Goal: Task Accomplishment & Management: Complete application form

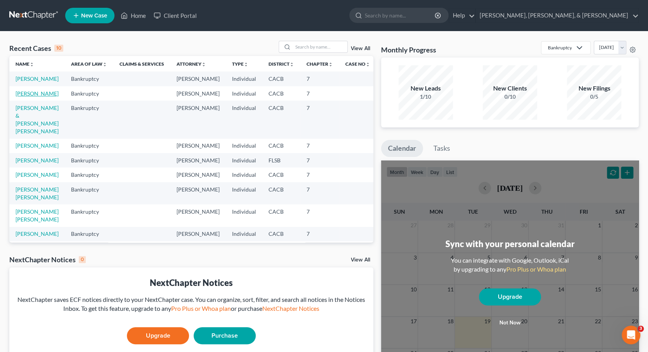
click at [42, 97] on link "[PERSON_NAME]" at bounding box center [37, 93] width 43 height 7
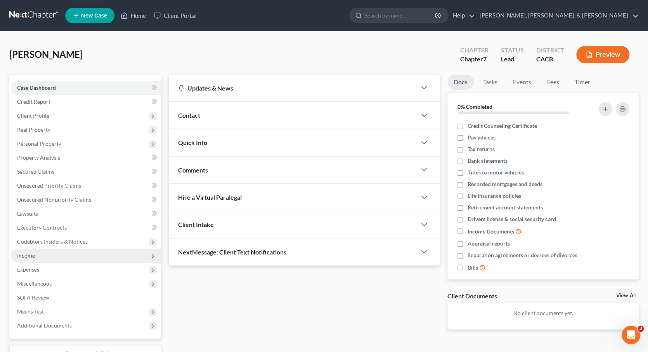
click at [26, 252] on span "Income" at bounding box center [26, 255] width 18 height 7
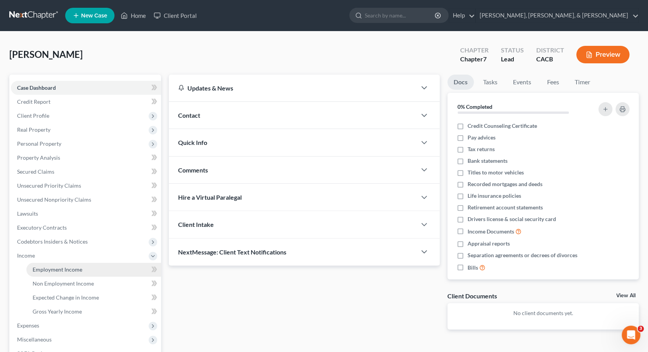
click at [70, 266] on span "Employment Income" at bounding box center [58, 269] width 50 height 7
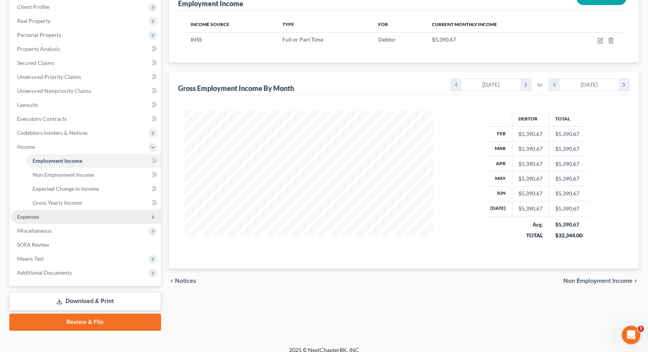
scroll to position [108, 0]
click at [38, 213] on span "Expenses" at bounding box center [28, 216] width 22 height 7
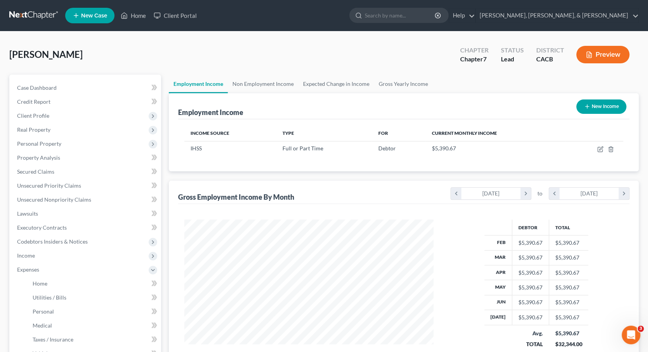
scroll to position [0, 0]
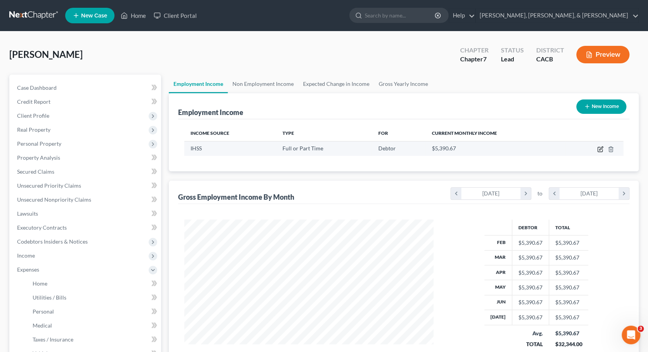
click at [598, 147] on icon "button" at bounding box center [600, 149] width 5 height 5
select select "0"
select select "4"
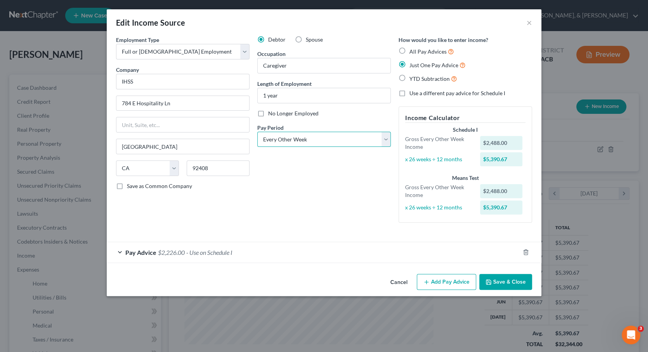
select select "0"
click at [502, 275] on button "Save & Close" at bounding box center [505, 282] width 53 height 16
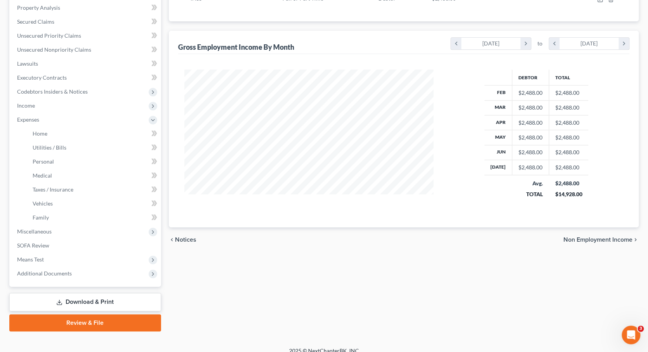
scroll to position [149, 0]
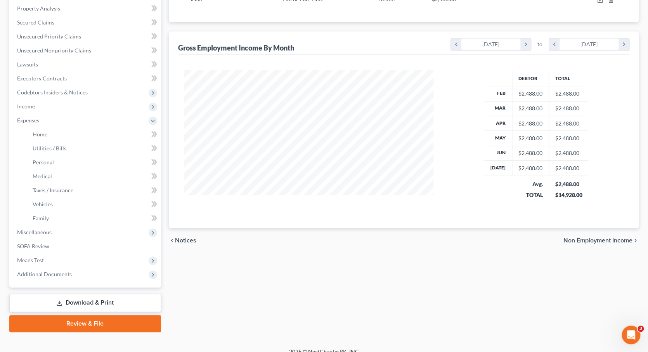
click at [604, 237] on span "Non Employment Income" at bounding box center [597, 240] width 69 height 6
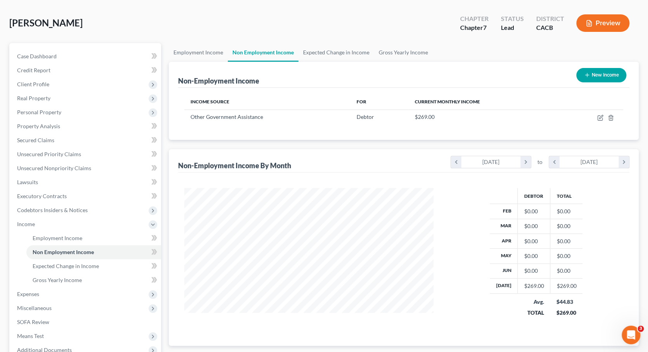
scroll to position [31, 0]
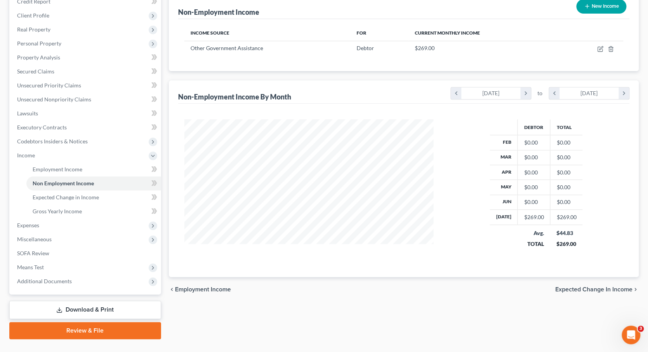
click at [578, 286] on span "Expected Change in Income" at bounding box center [593, 289] width 77 height 6
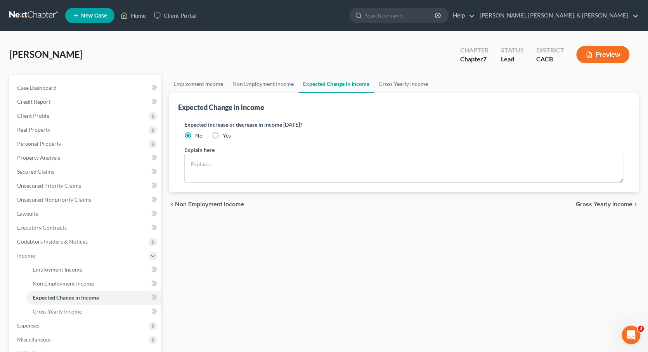
click at [592, 203] on span "Gross Yearly Income" at bounding box center [604, 204] width 57 height 6
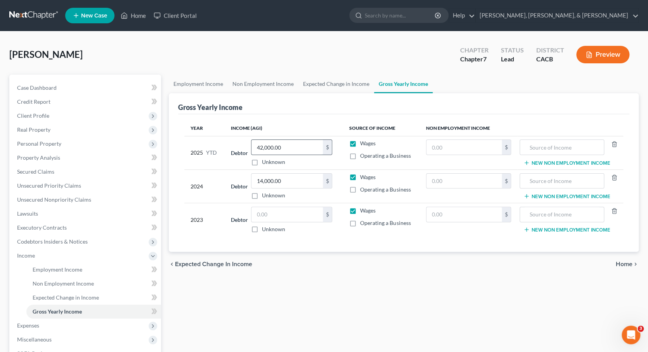
click at [261, 145] on input "42,000.00" at bounding box center [286, 147] width 71 height 15
type input "15,000.00"
click at [620, 262] on span "Home" at bounding box center [624, 264] width 17 height 6
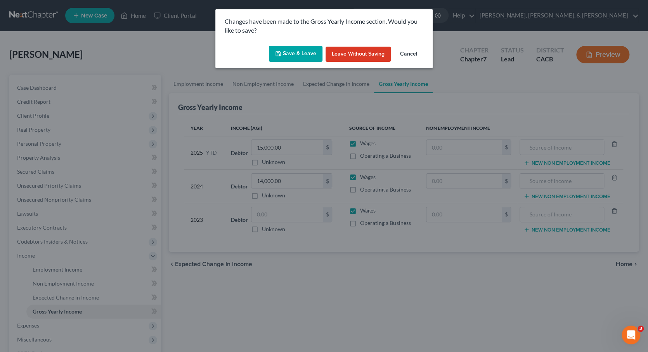
click at [300, 51] on button "Save & Leave" at bounding box center [296, 54] width 54 height 16
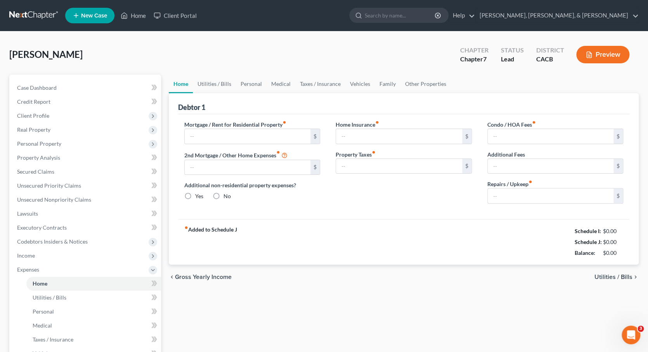
type input "1,800.00"
type input "0.00"
radio input "true"
type input "0.00"
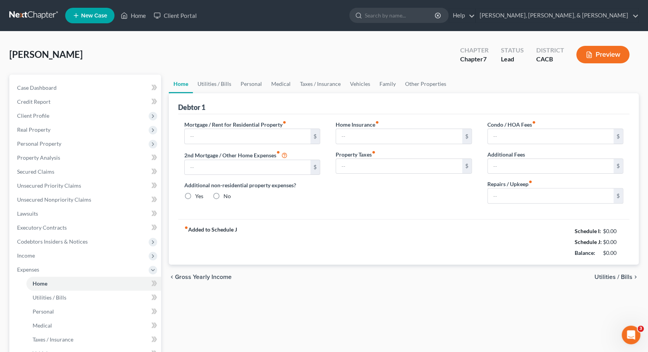
type input "0.00"
click at [236, 134] on input "1,800.00" at bounding box center [248, 136] width 126 height 15
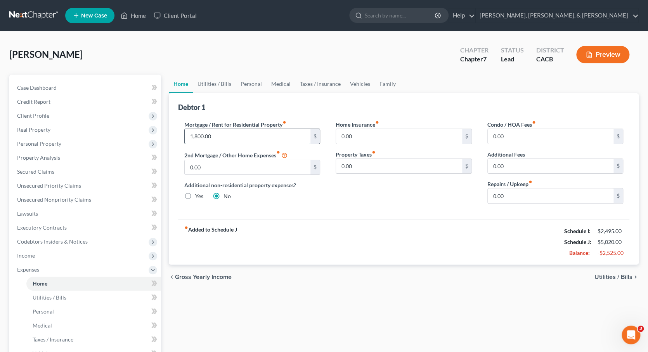
click at [236, 134] on input "1,800.00" at bounding box center [248, 136] width 126 height 15
type input "0"
click at [440, 274] on div "chevron_left Gross Yearly Income Utilities / Bills chevron_right" at bounding box center [404, 276] width 470 height 25
click at [608, 274] on span "Utilities / Bills" at bounding box center [613, 277] width 38 height 6
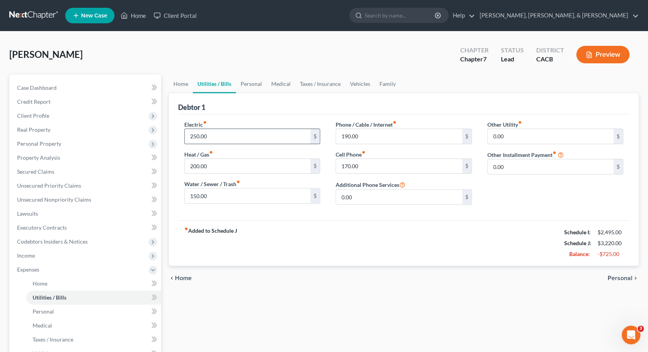
click at [220, 135] on input "250.00" at bounding box center [248, 136] width 126 height 15
type input "50"
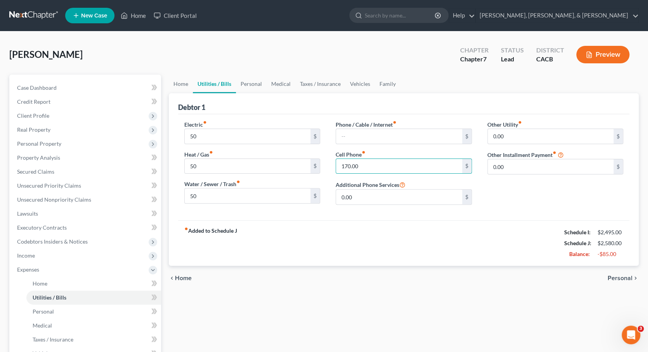
click at [617, 275] on span "Personal" at bounding box center [620, 278] width 25 height 6
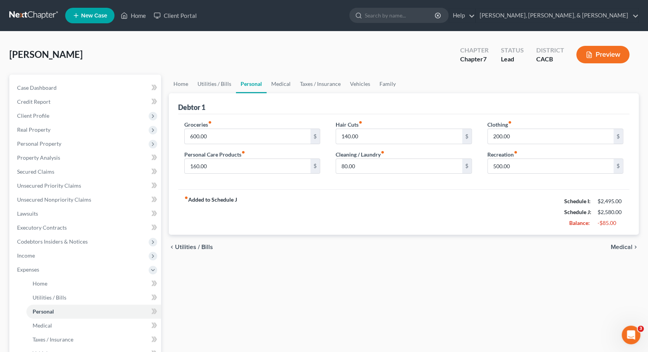
click at [622, 244] on span "Medical" at bounding box center [622, 247] width 22 height 6
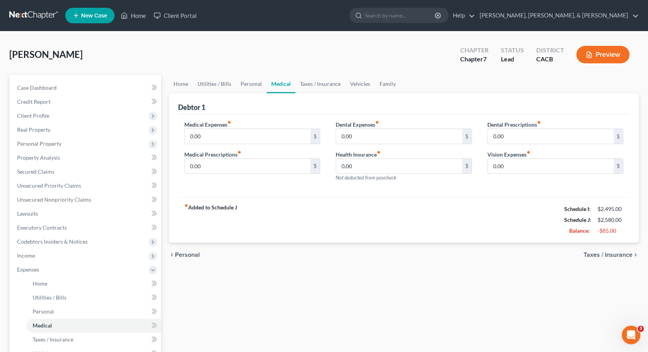
click at [618, 252] on span "Taxes / Insurance" at bounding box center [608, 254] width 49 height 6
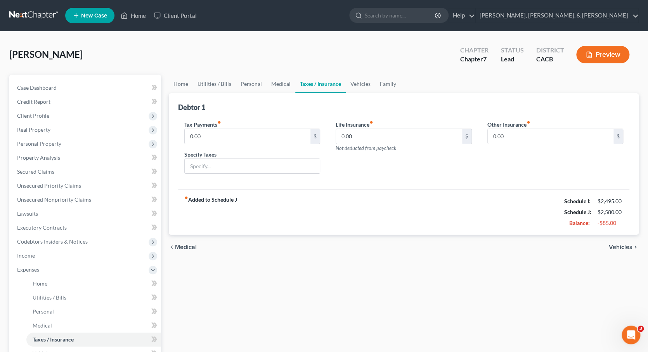
click at [615, 244] on span "Vehicles" at bounding box center [621, 247] width 24 height 6
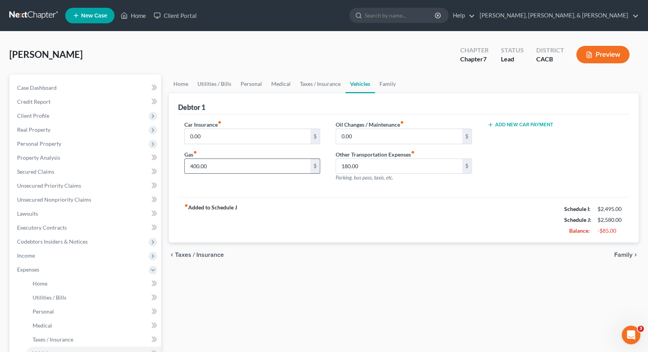
click at [191, 165] on input "400.00" at bounding box center [248, 166] width 126 height 15
type input "200.00"
click at [208, 251] on span "Taxes / Insurance" at bounding box center [199, 254] width 49 height 6
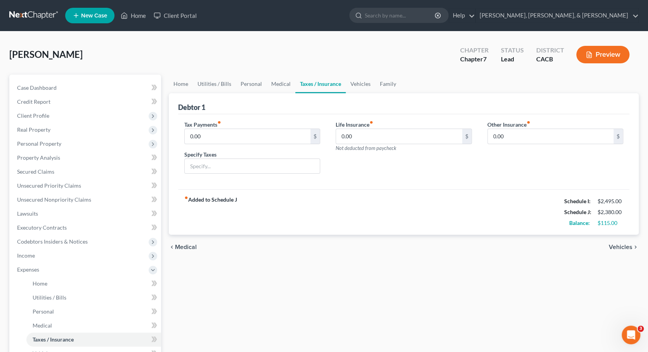
click at [181, 244] on span "Medical" at bounding box center [186, 247] width 22 height 6
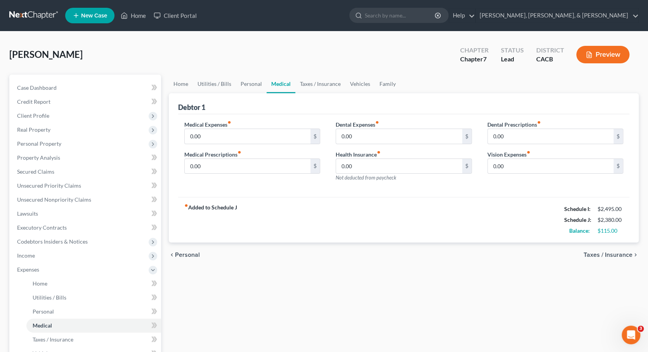
click at [180, 251] on span "Personal" at bounding box center [187, 254] width 25 height 6
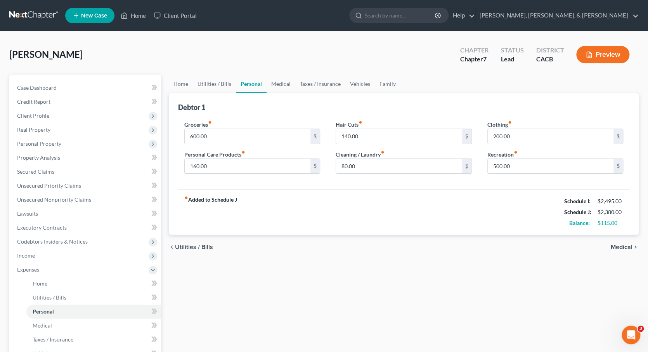
click at [184, 246] on span "Utilities / Bills" at bounding box center [194, 247] width 38 height 6
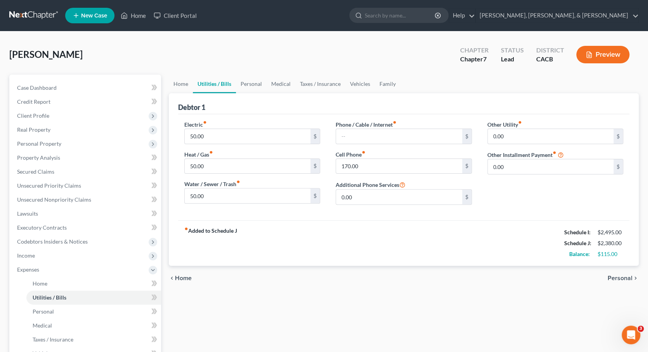
click at [184, 246] on strong "fiber_manual_record Added to Schedule J" at bounding box center [210, 243] width 53 height 33
click at [178, 275] on span "Home" at bounding box center [183, 278] width 17 height 6
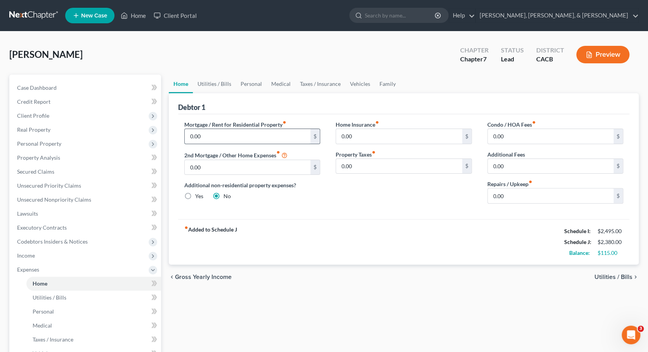
click at [207, 137] on input "0.00" at bounding box center [248, 136] width 126 height 15
type input "400"
click at [503, 289] on div "Home Utilities / Bills Personal Medical Taxes / Insurance Vehicles Family Debto…" at bounding box center [404, 277] width 478 height 406
click at [209, 135] on input "400" at bounding box center [248, 136] width 126 height 15
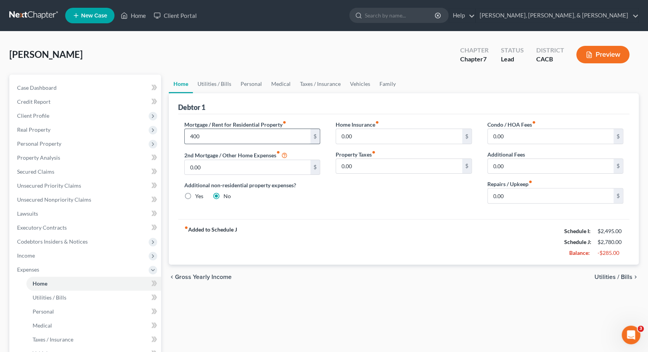
click at [209, 135] on input "400" at bounding box center [248, 136] width 126 height 15
click at [613, 275] on span "Utilities / Bills" at bounding box center [613, 277] width 38 height 6
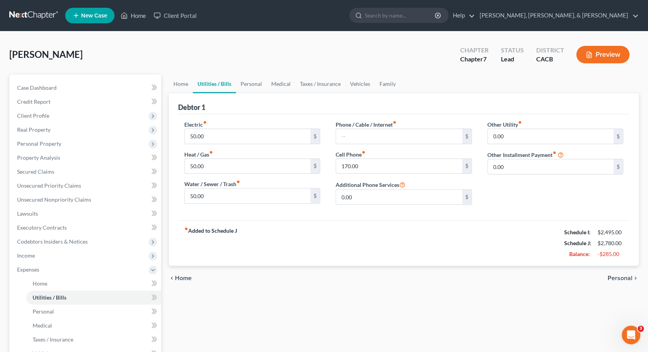
click at [615, 275] on span "Personal" at bounding box center [620, 278] width 25 height 6
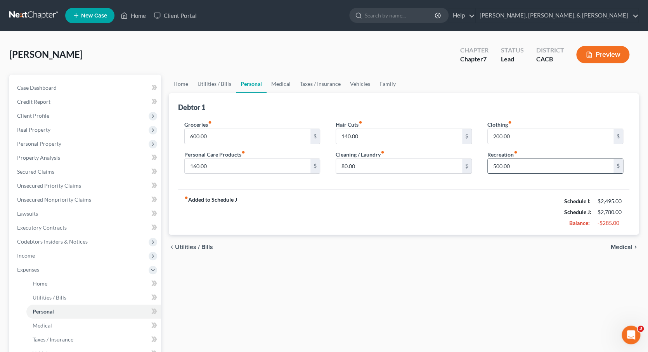
click at [495, 164] on input "500.00" at bounding box center [551, 166] width 126 height 15
type input "400.00"
click at [621, 245] on span "Medical" at bounding box center [622, 247] width 22 height 6
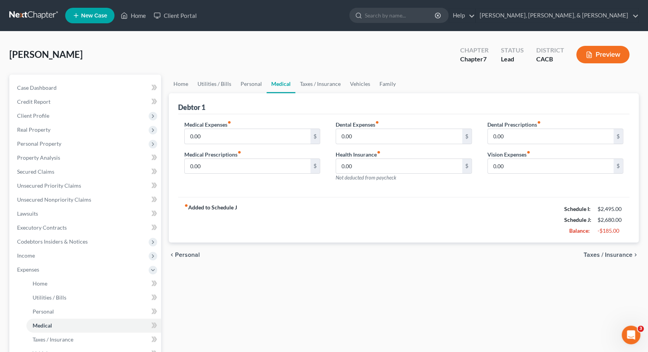
click at [612, 251] on span "Taxes / Insurance" at bounding box center [608, 254] width 49 height 6
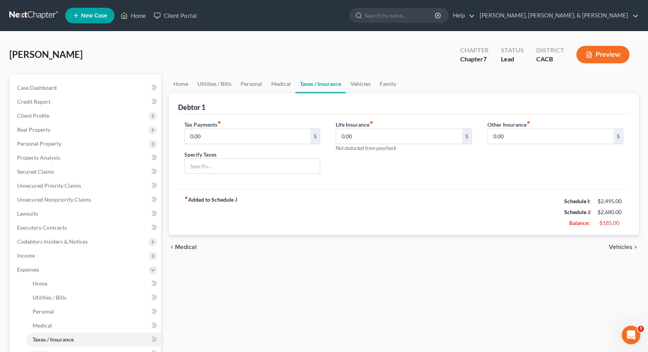
click at [615, 246] on span "Vehicles" at bounding box center [621, 247] width 24 height 6
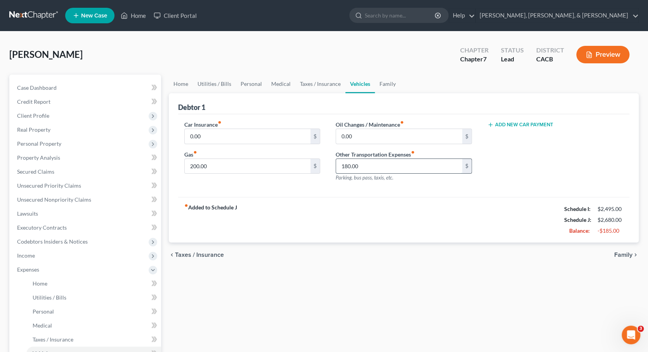
click at [347, 165] on input "180.00" at bounding box center [399, 166] width 126 height 15
type input "110.00"
click at [454, 255] on div "chevron_left Taxes / Insurance Family chevron_right" at bounding box center [404, 254] width 470 height 25
click at [621, 252] on span "Family" at bounding box center [623, 254] width 18 height 6
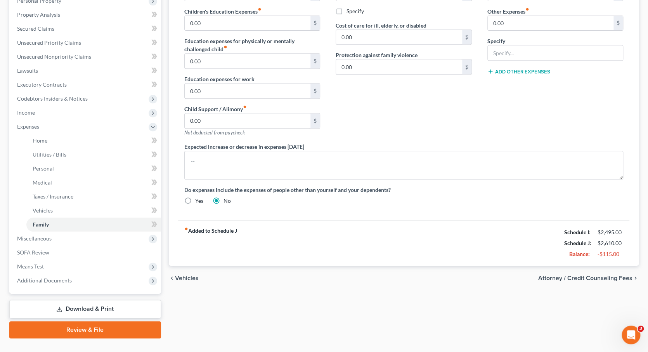
scroll to position [147, 0]
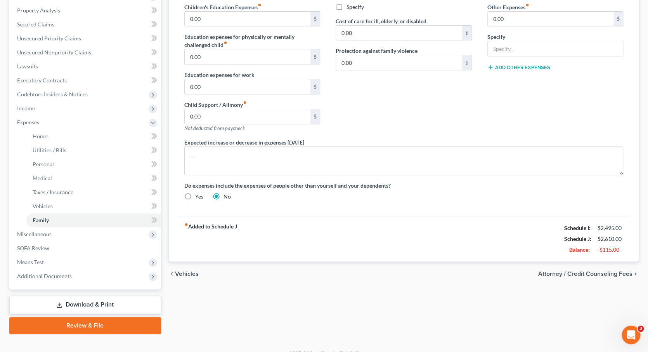
click at [596, 271] on span "Attorney / Credit Counseling Fees" at bounding box center [585, 273] width 94 height 6
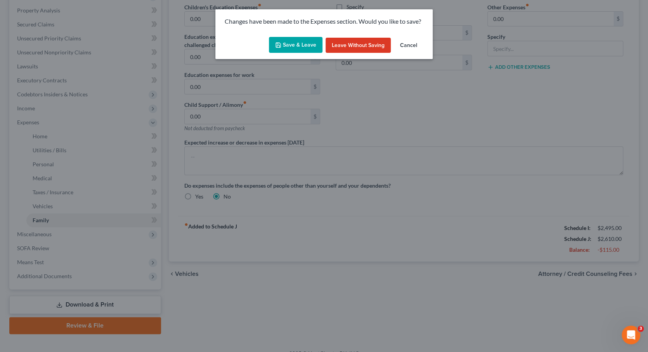
click at [302, 44] on button "Save & Leave" at bounding box center [296, 45] width 54 height 16
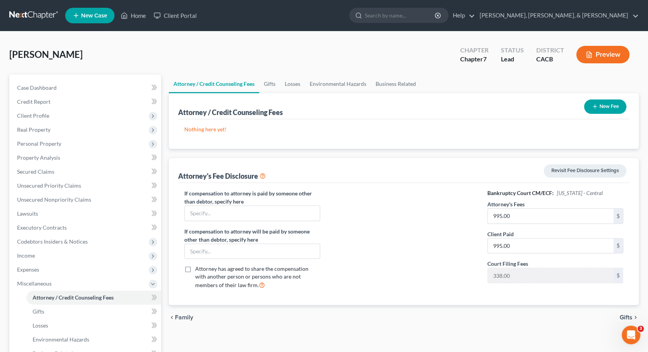
scroll to position [110, 0]
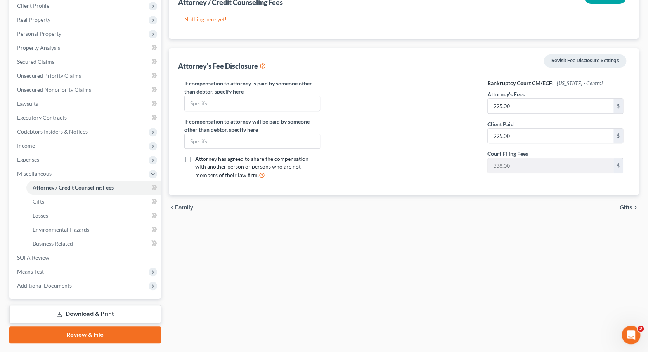
click at [627, 204] on span "Gifts" at bounding box center [626, 207] width 13 height 6
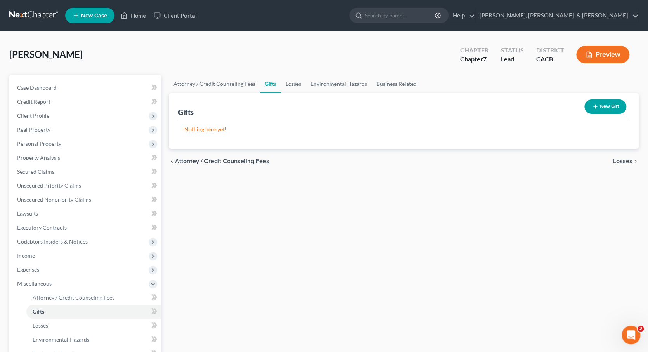
click at [620, 160] on span "Losses" at bounding box center [622, 161] width 19 height 6
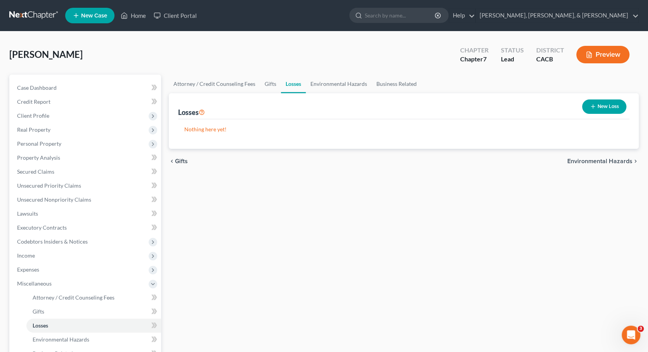
click at [585, 161] on span "Environmental Hazards" at bounding box center [599, 161] width 65 height 6
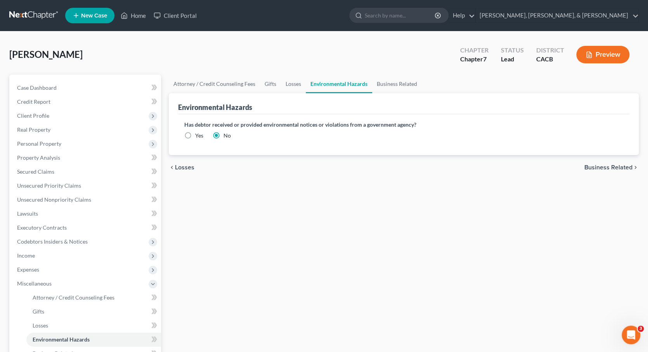
click at [599, 166] on span "Business Related" at bounding box center [608, 167] width 48 height 6
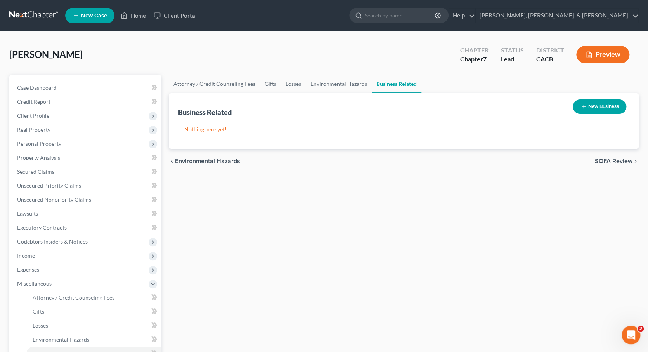
click at [605, 161] on span "SOFA Review" at bounding box center [614, 161] width 38 height 6
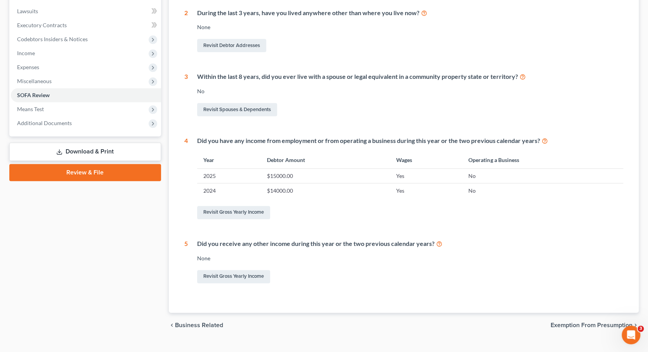
scroll to position [211, 0]
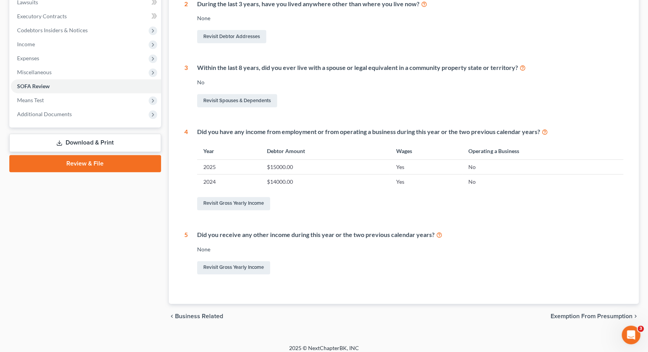
click at [565, 313] on span "Exemption from Presumption" at bounding box center [592, 316] width 82 height 6
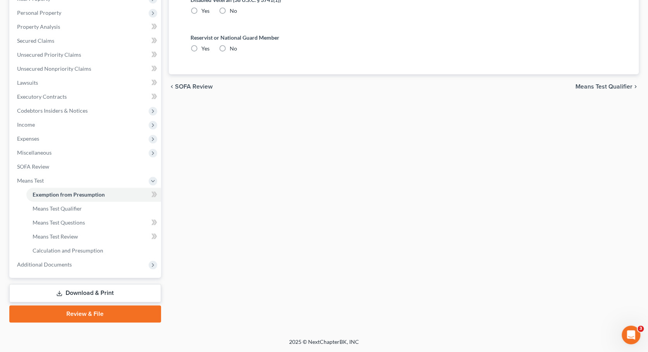
scroll to position [5, 0]
radio input "true"
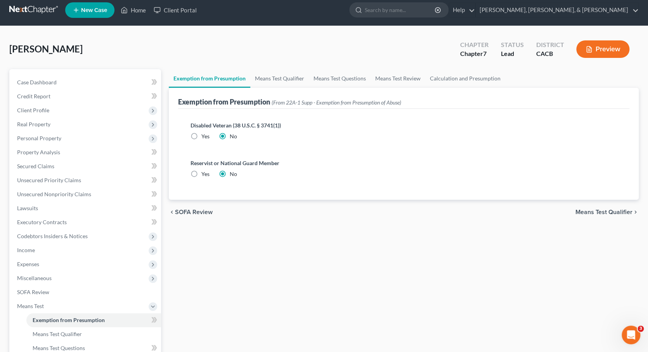
scroll to position [0, 0]
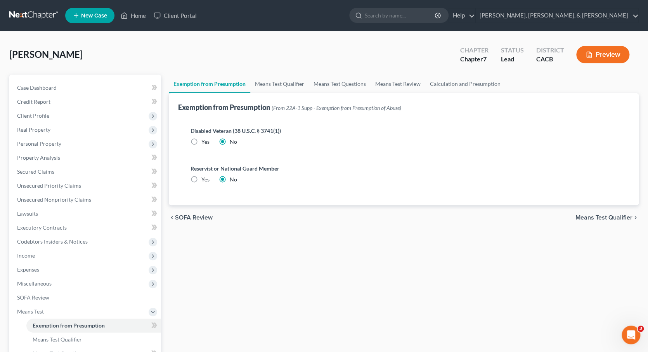
click at [204, 218] on span "SOFA Review" at bounding box center [194, 217] width 38 height 6
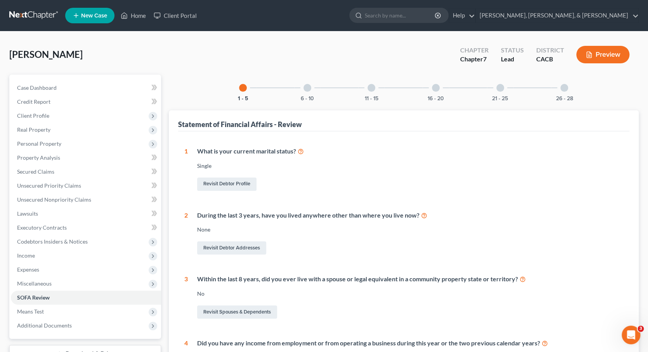
click at [308, 87] on div at bounding box center [307, 88] width 8 height 8
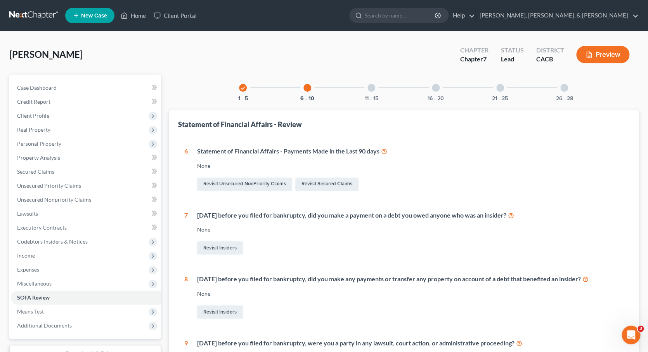
click at [372, 88] on div at bounding box center [371, 88] width 8 height 8
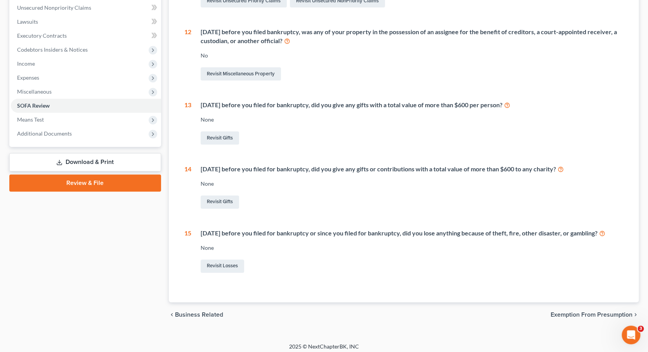
scroll to position [191, 0]
click at [562, 312] on span "Exemption from Presumption" at bounding box center [592, 315] width 82 height 6
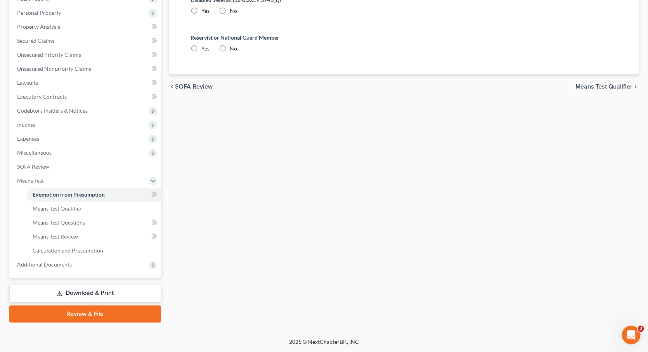
scroll to position [5, 0]
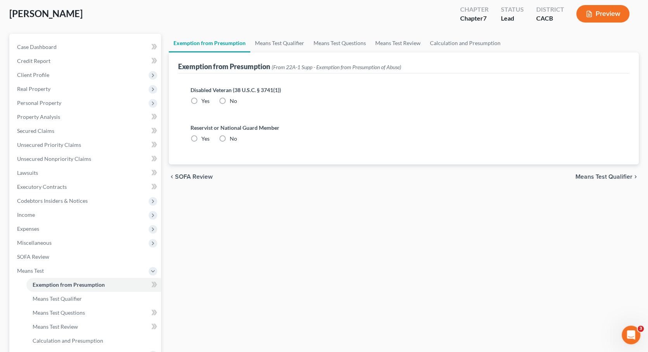
radio input "true"
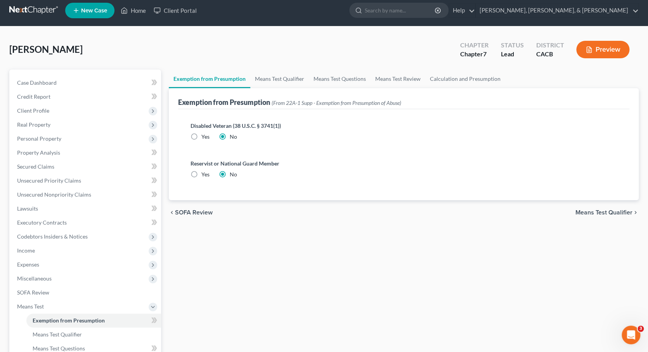
scroll to position [0, 0]
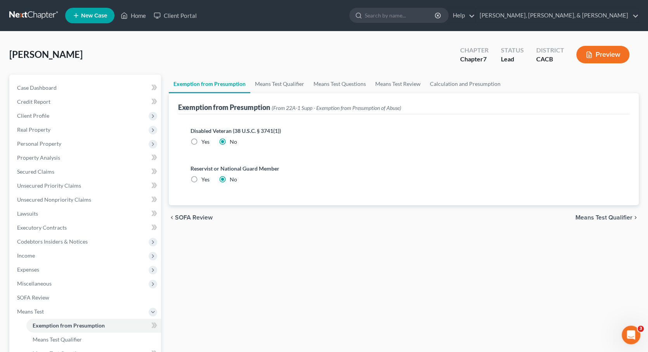
click at [591, 218] on span "Means Test Qualifier" at bounding box center [603, 217] width 57 height 6
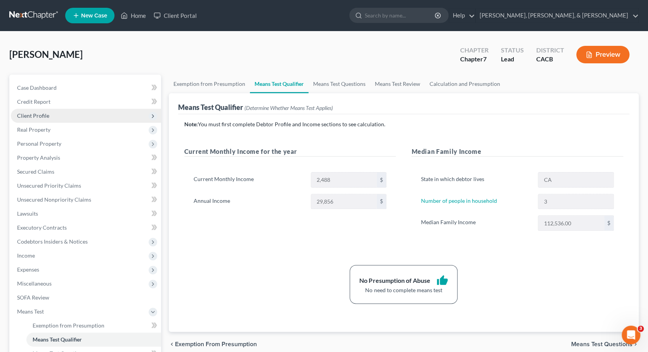
click at [52, 118] on span "Client Profile" at bounding box center [86, 116] width 150 height 14
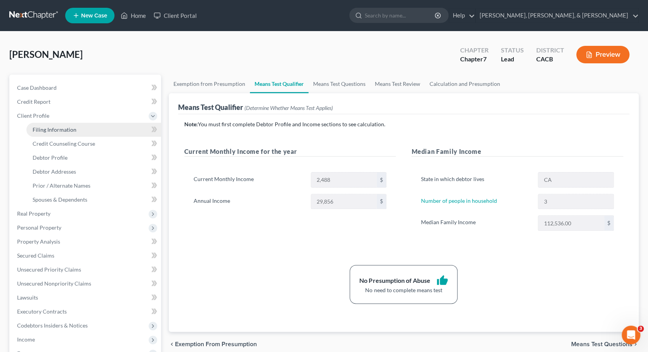
click at [55, 126] on span "Filing Information" at bounding box center [55, 129] width 44 height 7
select select "1"
select select "0"
select select "4"
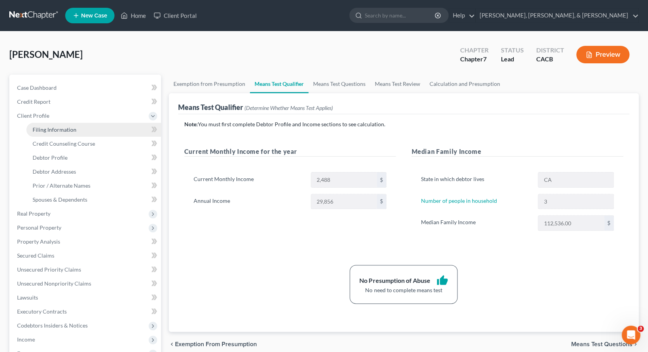
select select "1"
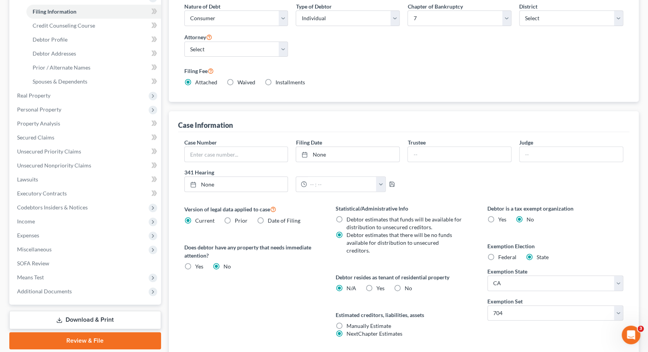
scroll to position [121, 0]
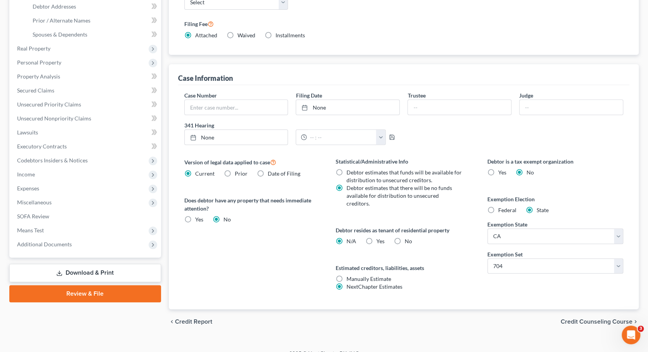
click at [583, 318] on span "Credit Counseling Course" at bounding box center [597, 321] width 72 height 6
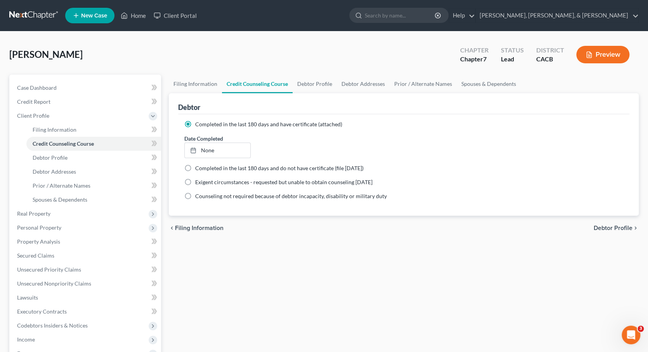
click at [606, 228] on span "Debtor Profile" at bounding box center [613, 228] width 39 height 6
select select "0"
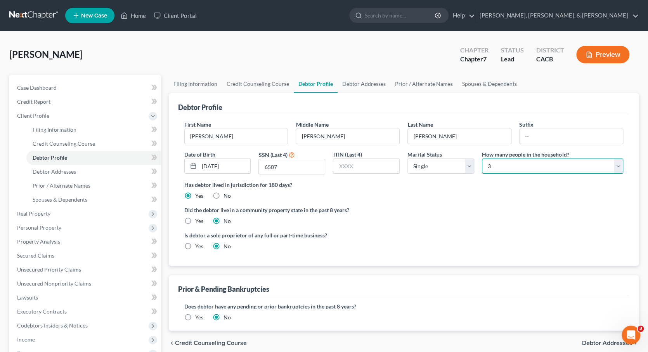
select select "0"
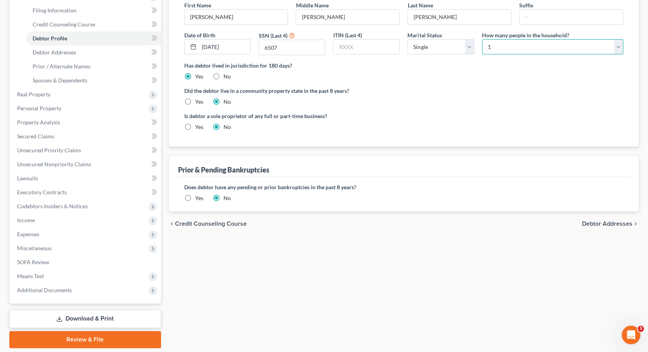
scroll to position [126, 0]
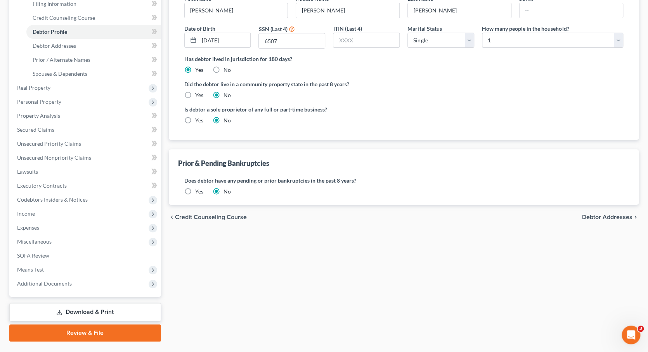
click at [598, 215] on span "Debtor Addresses" at bounding box center [607, 217] width 50 height 6
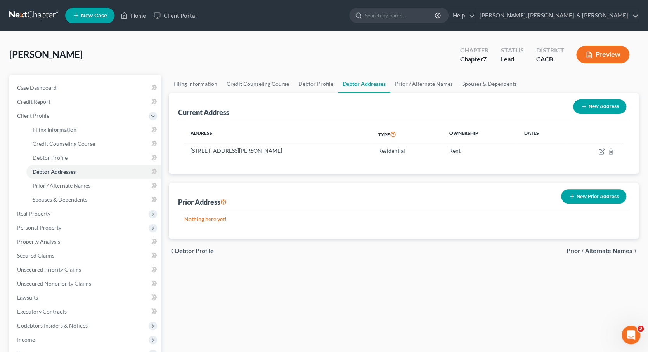
click at [592, 250] on span "Prior / Alternate Names" at bounding box center [599, 251] width 66 height 6
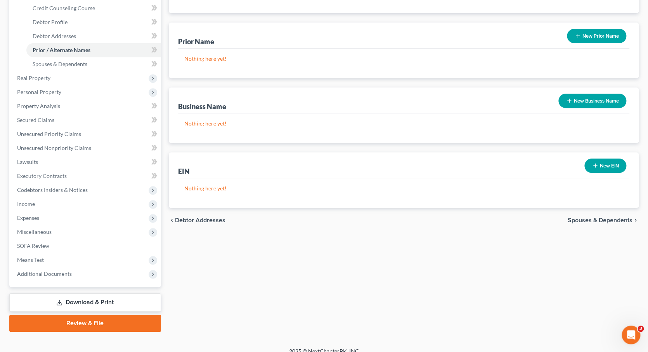
click at [609, 220] on span "Spouses & Dependents" at bounding box center [600, 220] width 65 height 6
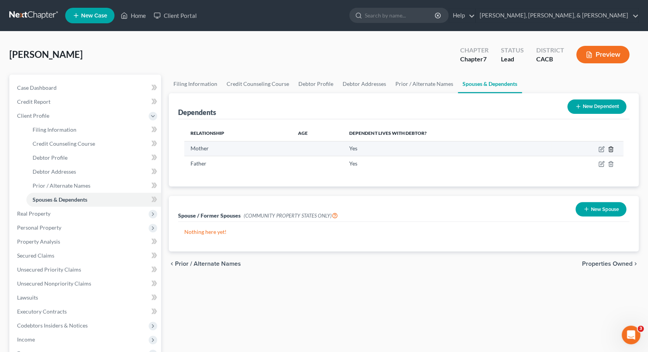
click at [610, 147] on icon "button" at bounding box center [611, 149] width 6 height 6
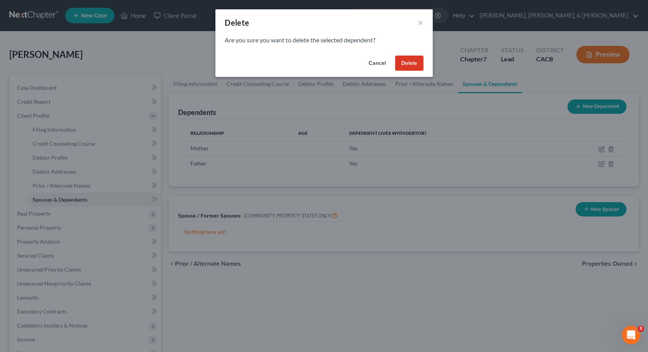
click at [414, 64] on button "Delete" at bounding box center [409, 63] width 28 height 16
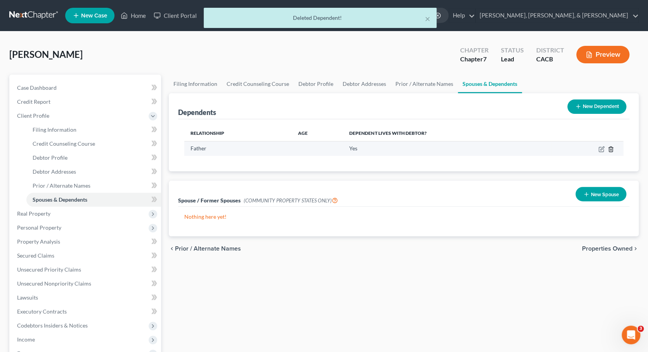
click at [609, 148] on icon "button" at bounding box center [610, 148] width 3 height 5
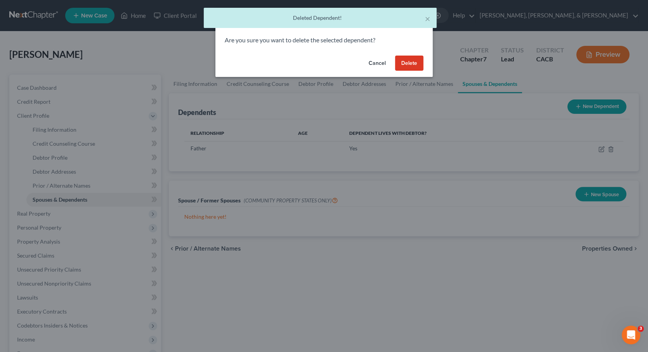
click at [409, 62] on button "Delete" at bounding box center [409, 63] width 28 height 16
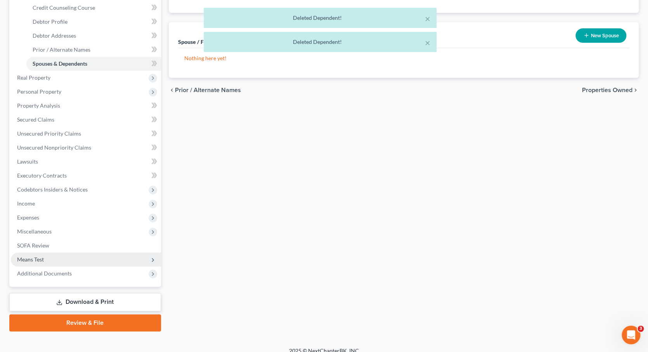
scroll to position [135, 0]
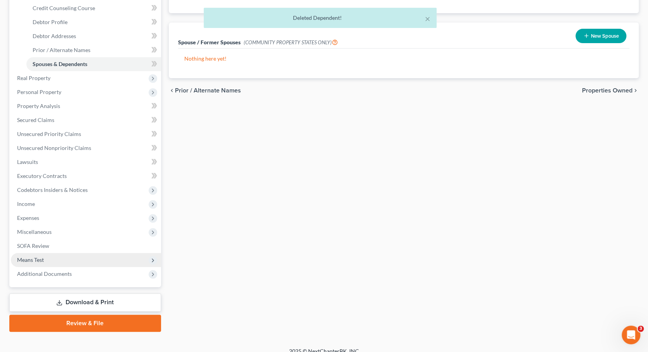
click at [70, 253] on span "Means Test" at bounding box center [86, 260] width 150 height 14
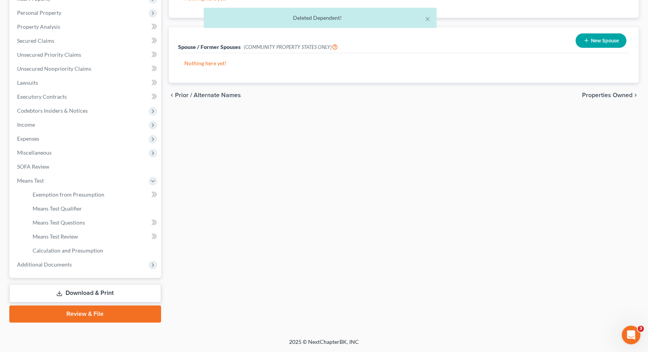
scroll to position [122, 0]
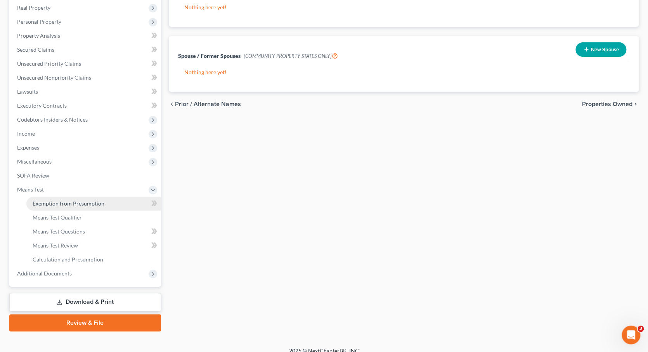
click at [85, 200] on span "Exemption from Presumption" at bounding box center [69, 203] width 72 height 7
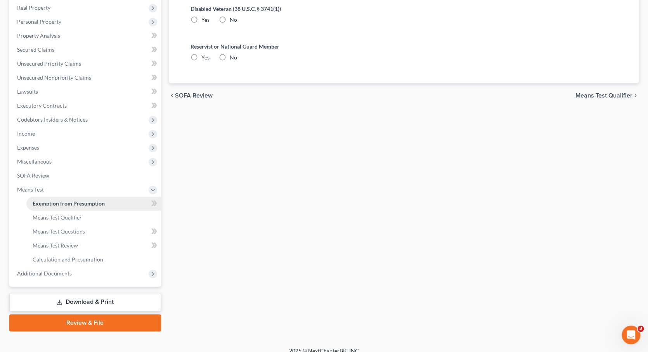
scroll to position [19, 0]
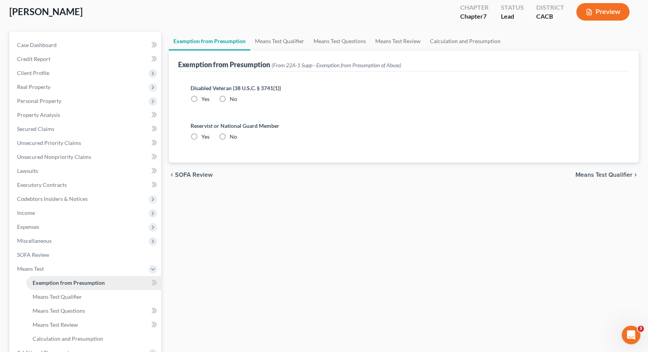
radio input "true"
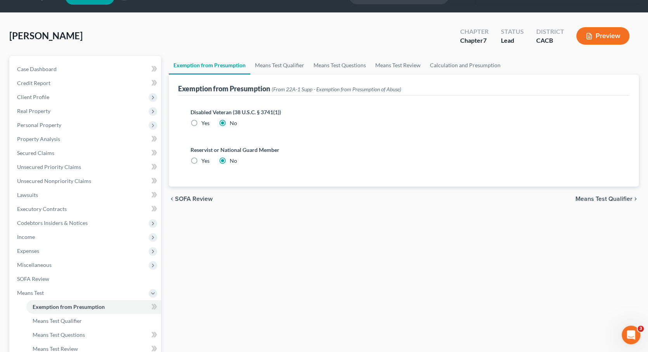
scroll to position [0, 0]
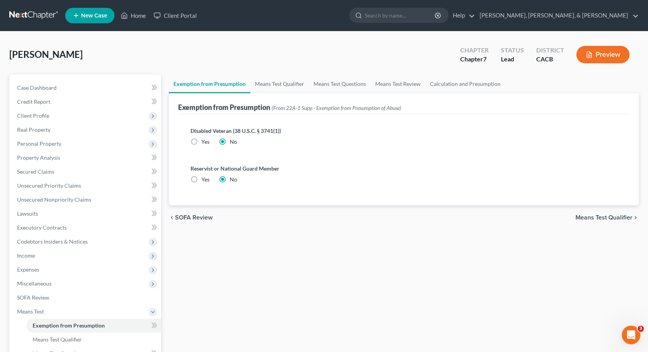
click at [595, 216] on span "Means Test Qualifier" at bounding box center [603, 217] width 57 height 6
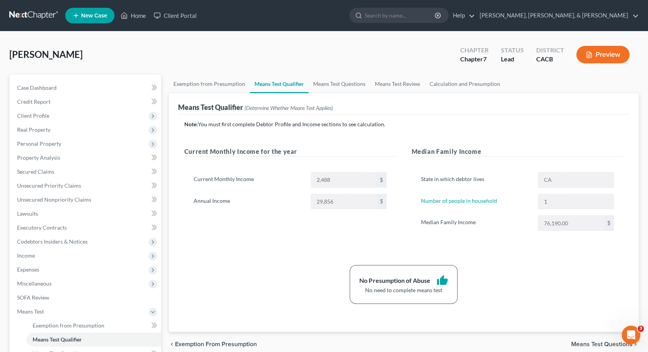
click at [599, 54] on button "Preview" at bounding box center [602, 54] width 53 height 17
